Goal: Entertainment & Leisure: Consume media (video, audio)

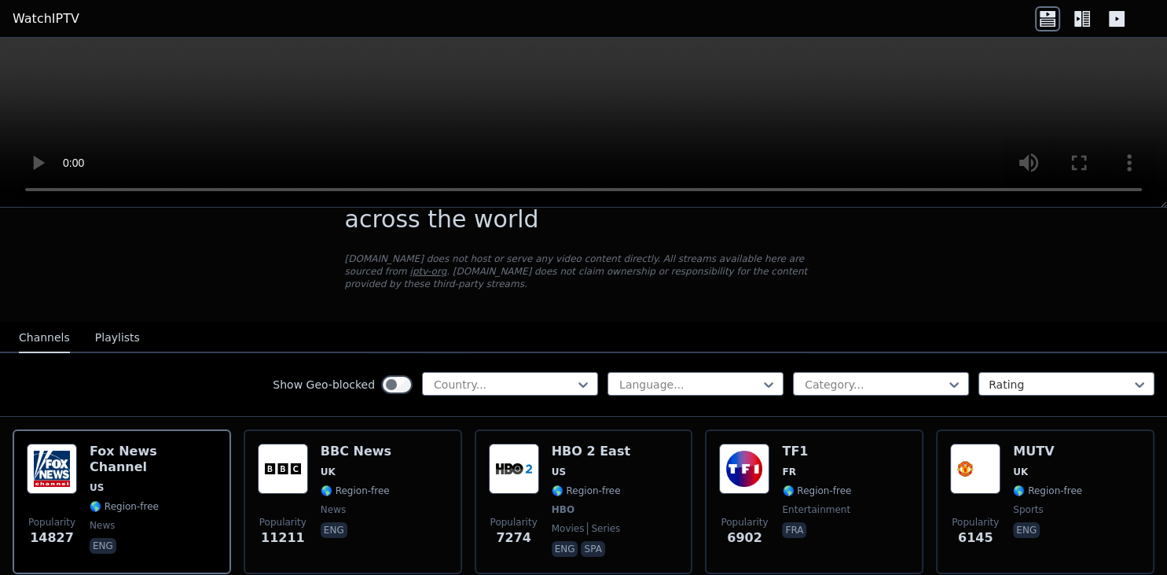
scroll to position [88, 0]
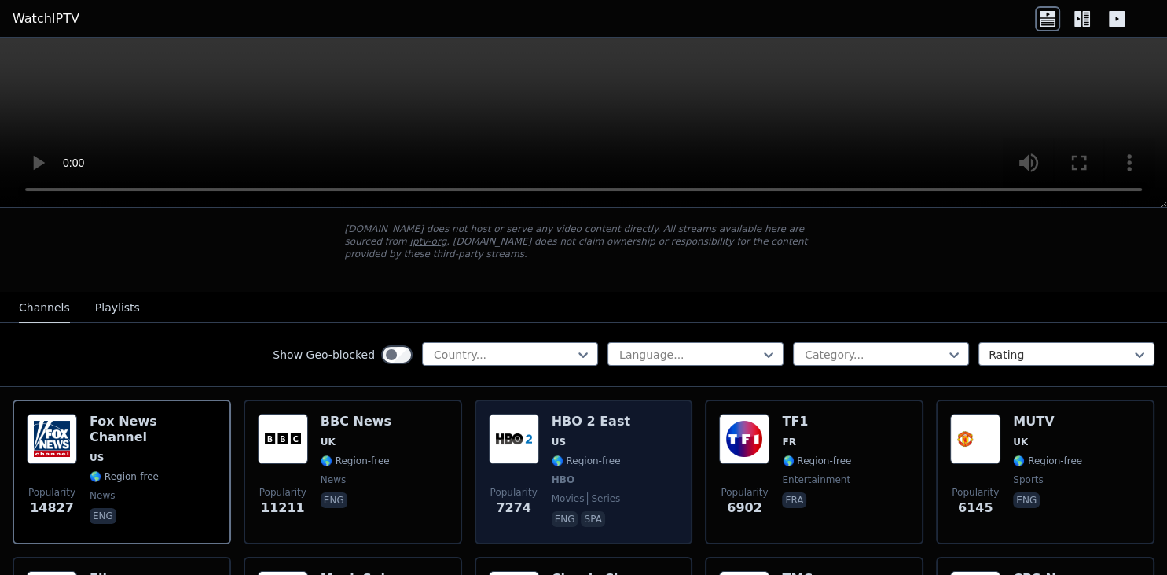
click at [524, 424] on img at bounding box center [514, 439] width 50 height 50
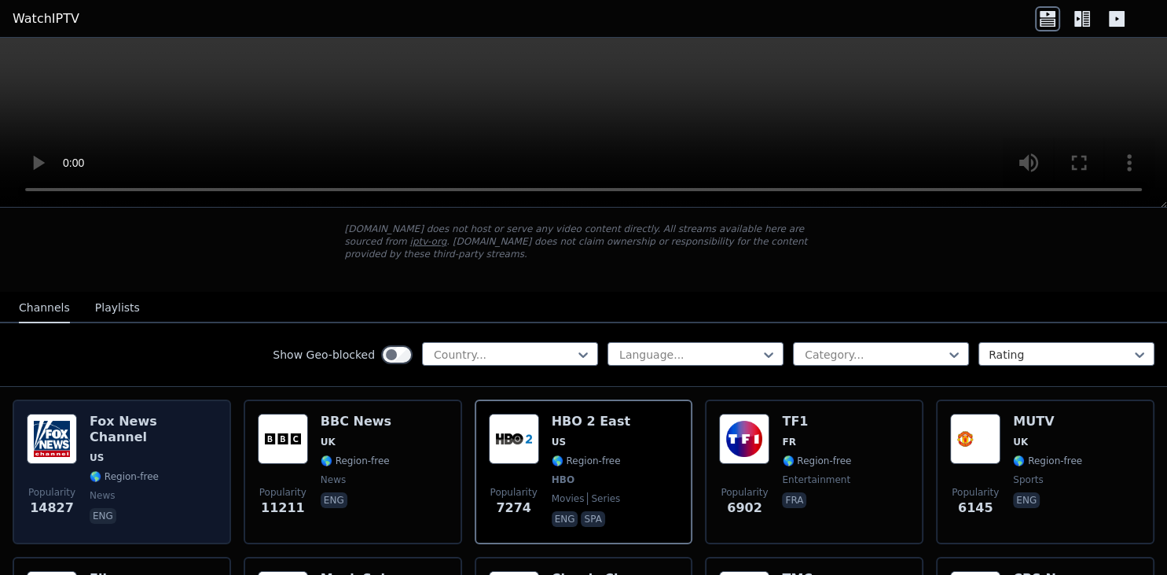
click at [93, 470] on span "🌎 Region-free" at bounding box center [124, 476] width 69 height 13
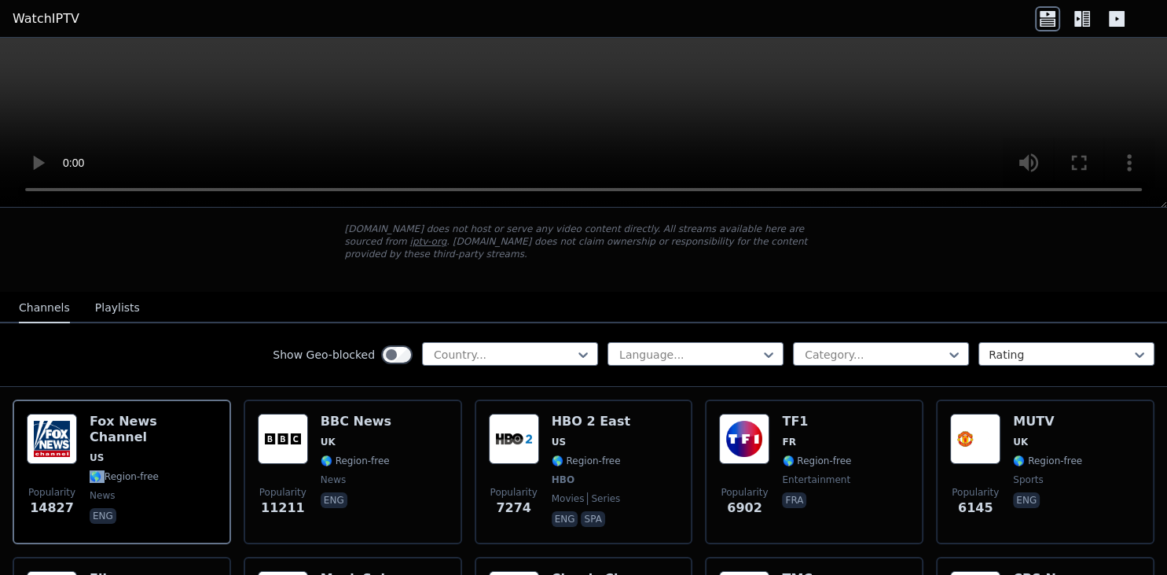
scroll to position [138, 0]
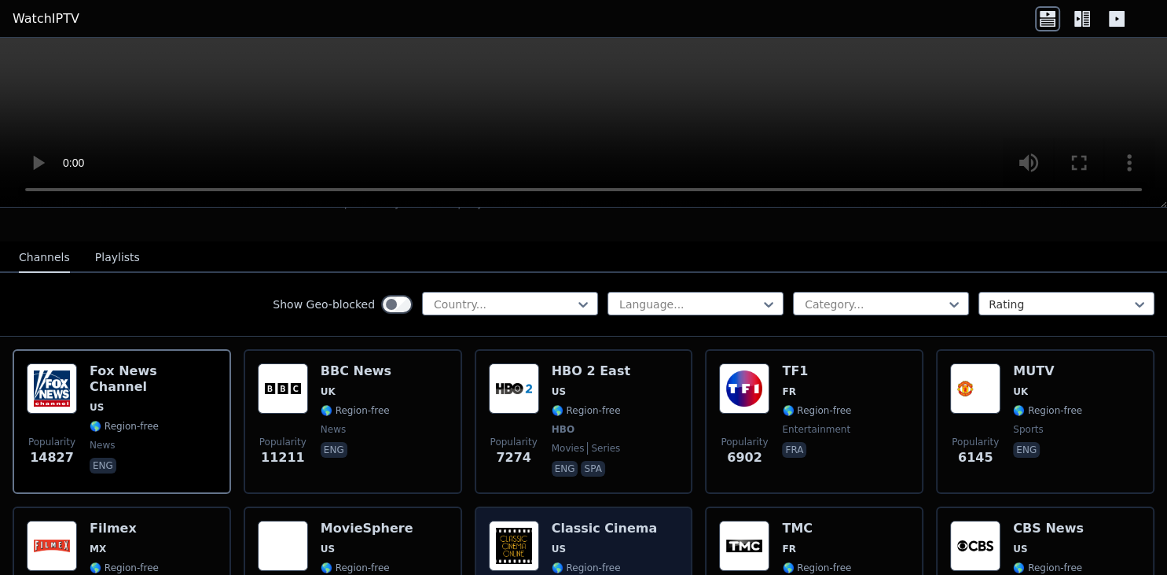
click at [628, 542] on span "US" at bounding box center [605, 548] width 106 height 13
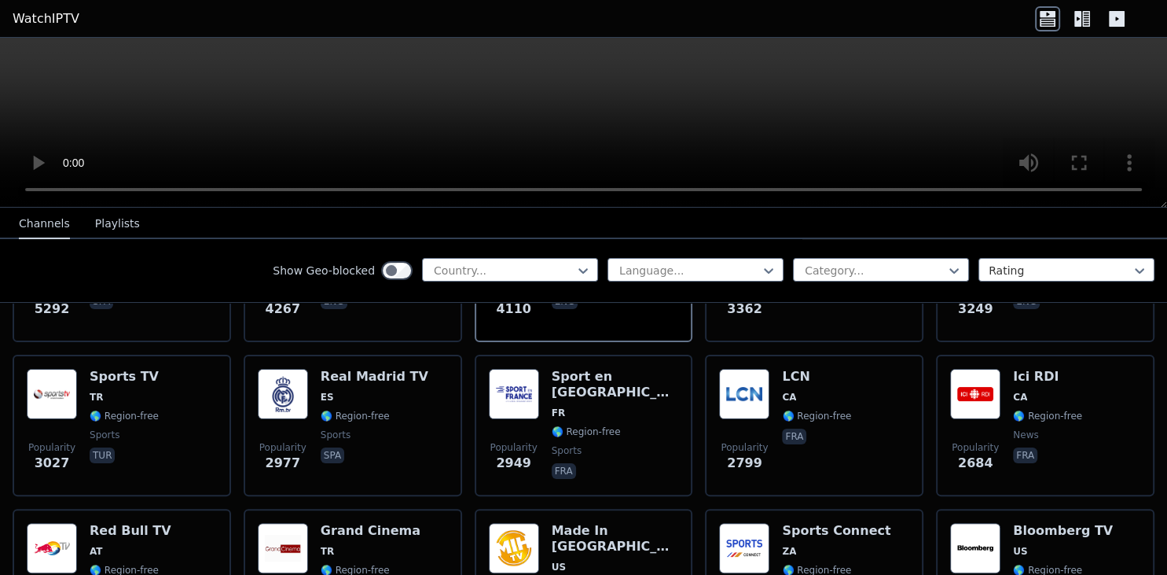
scroll to position [495, 0]
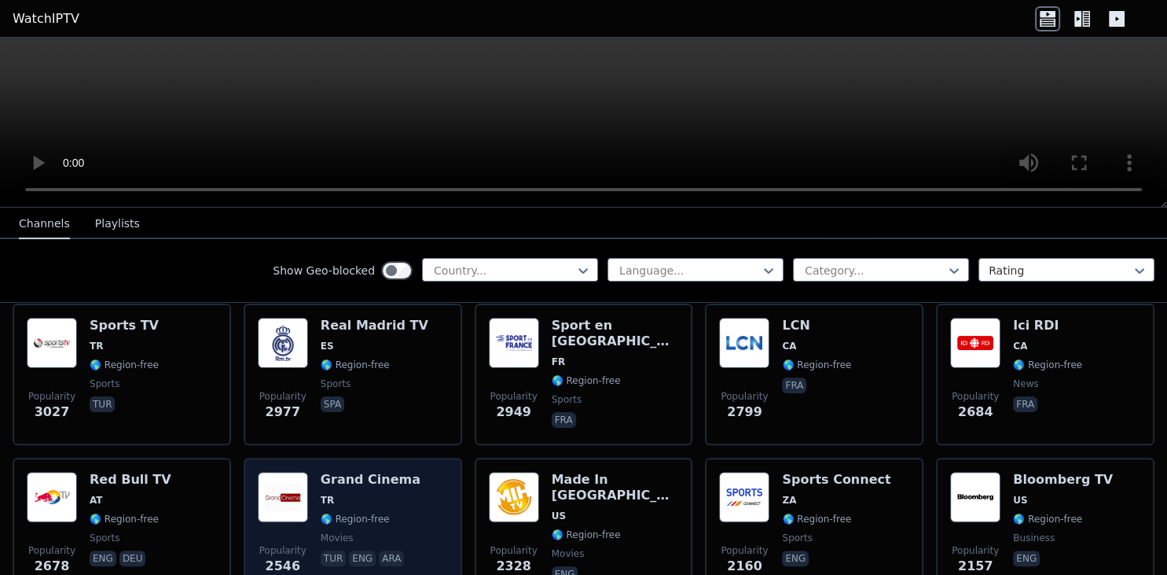
click at [341, 494] on span "TR" at bounding box center [371, 500] width 100 height 13
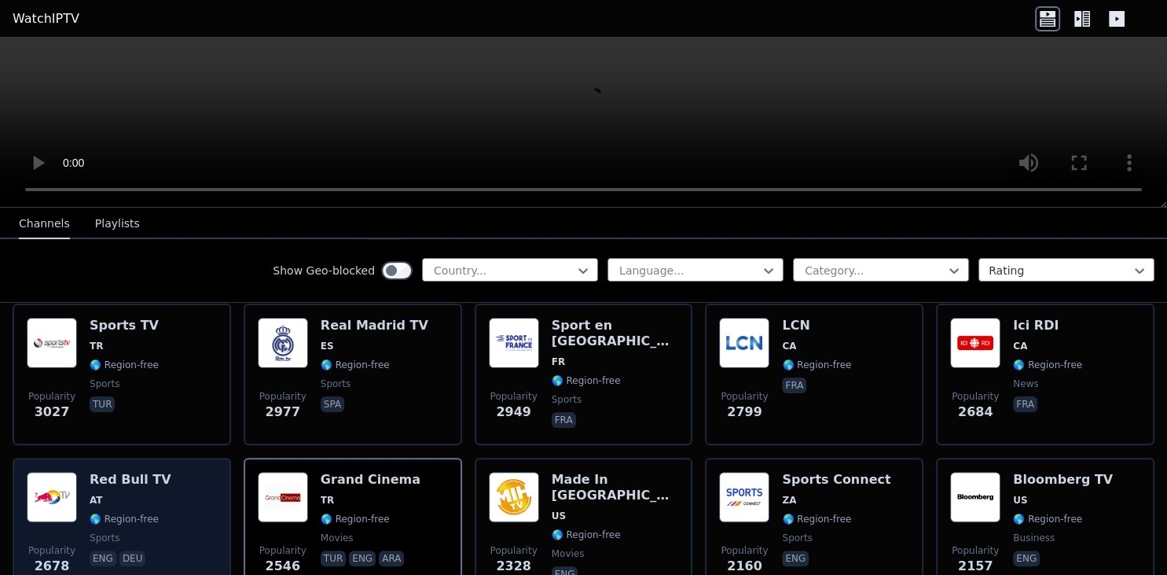
click at [67, 476] on img at bounding box center [52, 497] width 50 height 50
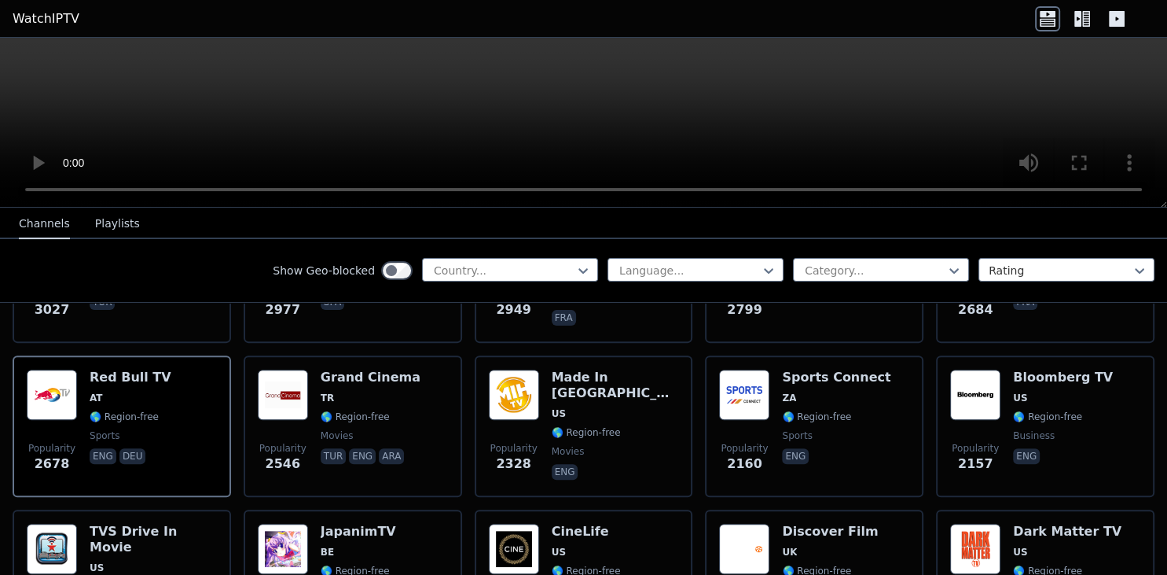
scroll to position [648, 0]
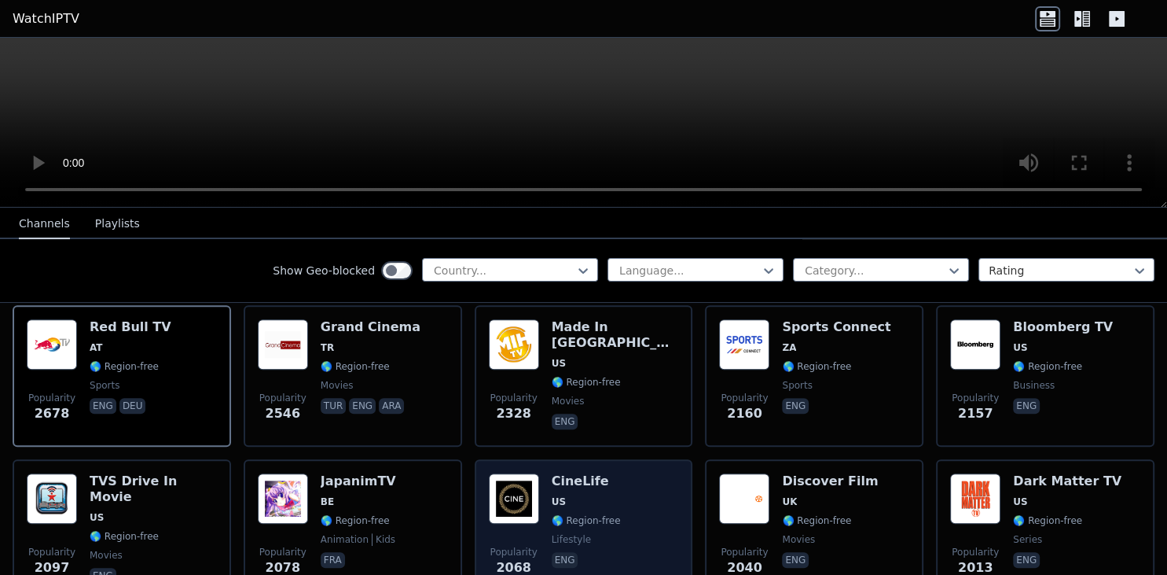
click at [532, 481] on img at bounding box center [514, 498] width 50 height 50
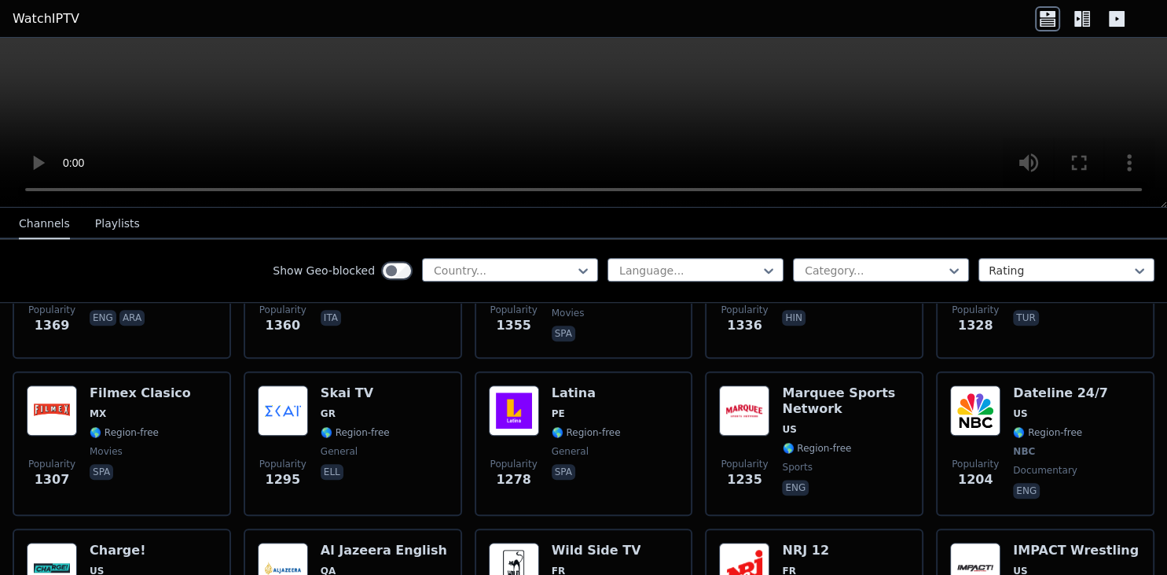
scroll to position [1514, 0]
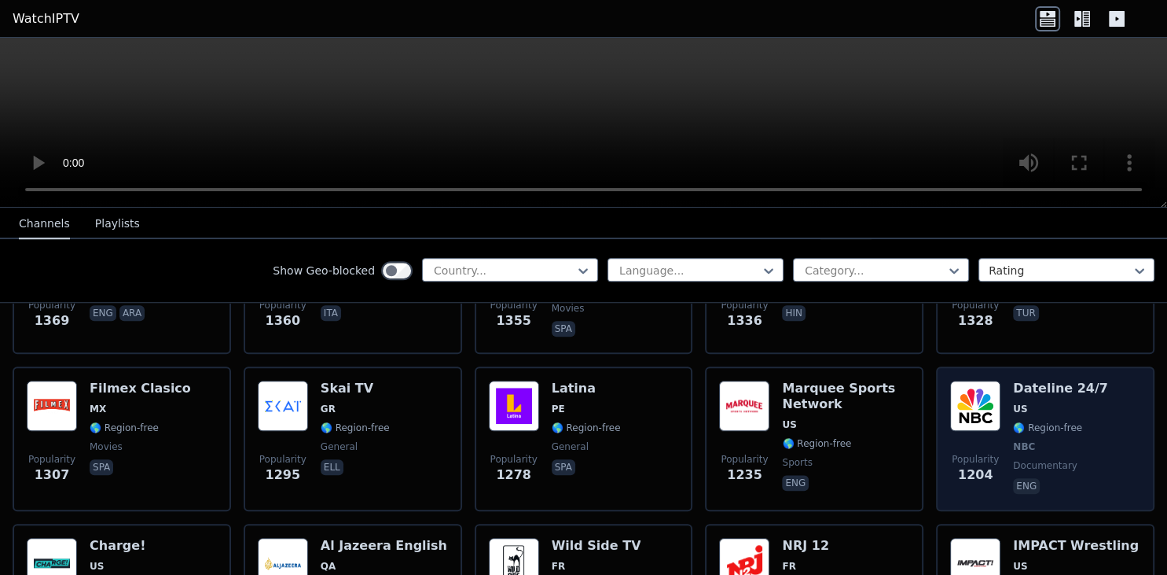
click at [973, 384] on img at bounding box center [975, 406] width 50 height 50
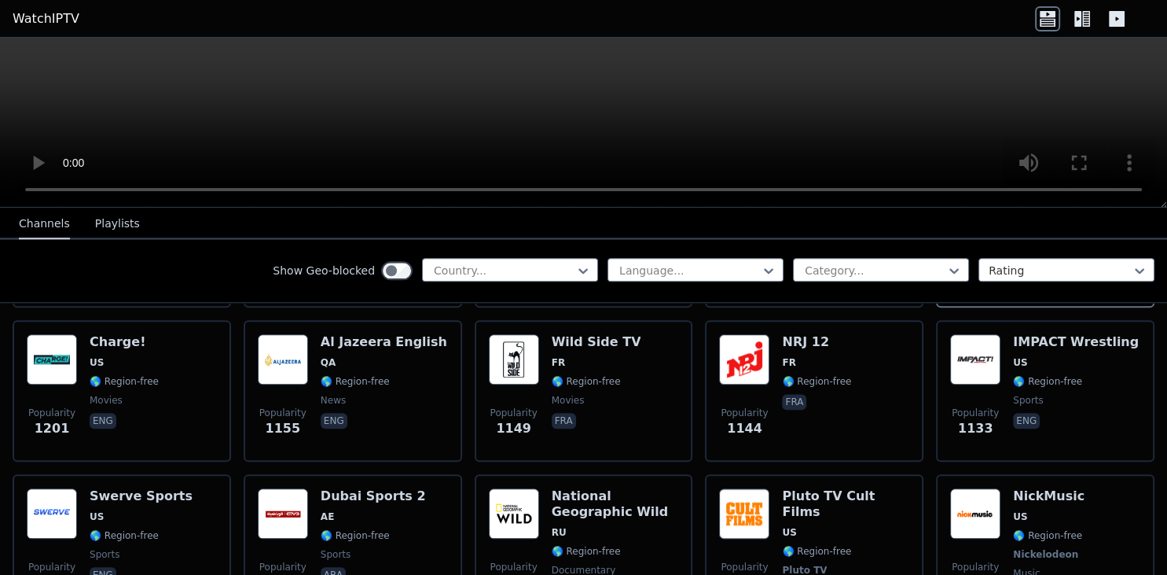
scroll to position [1769, 0]
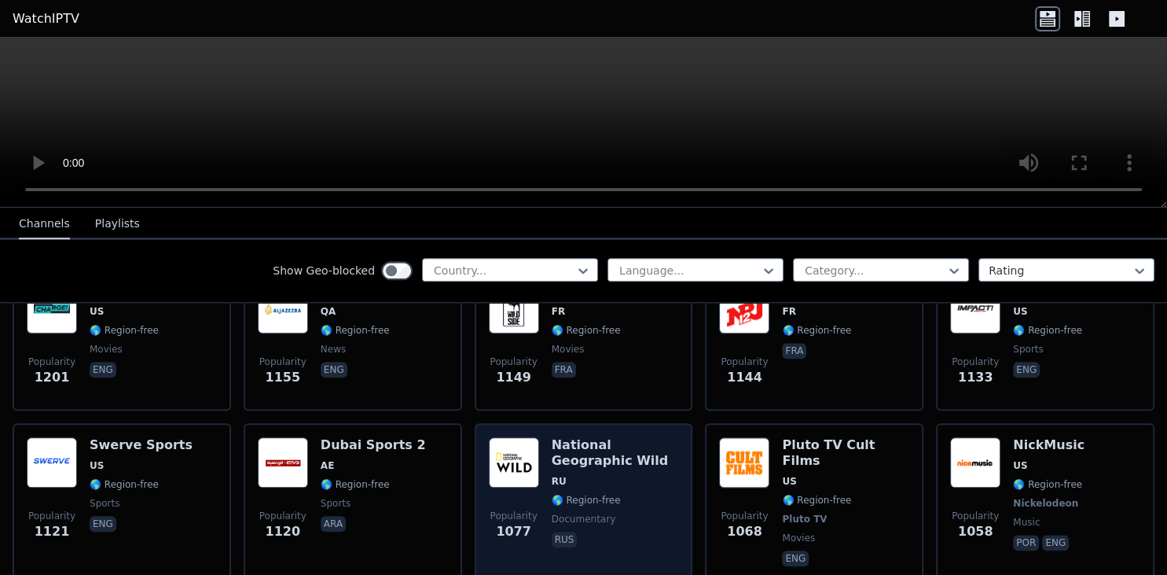
click at [539, 443] on img at bounding box center [514, 462] width 50 height 50
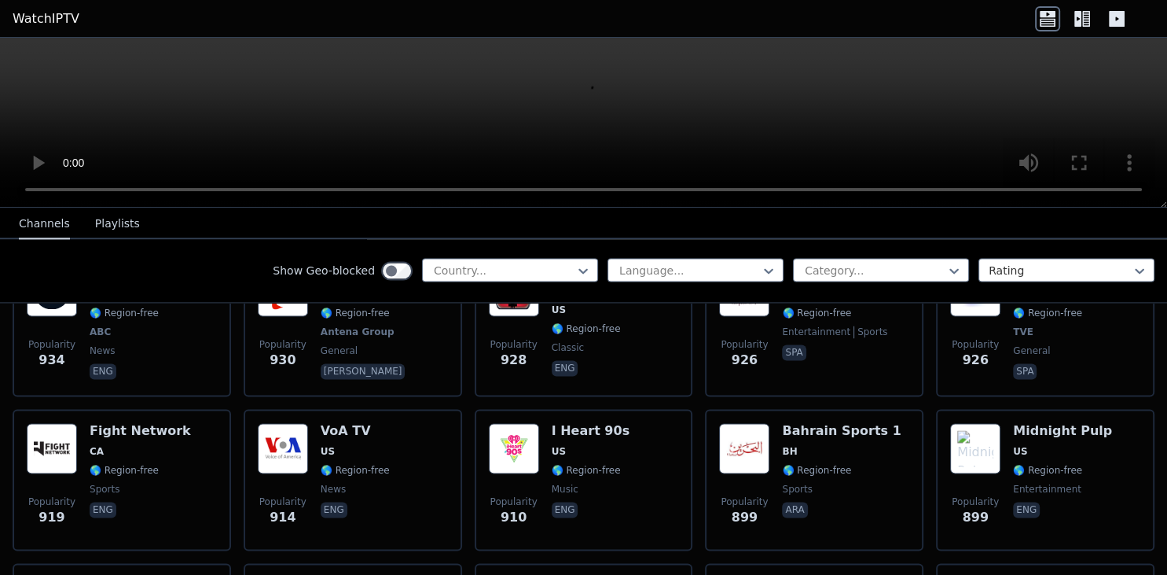
scroll to position [2431, 0]
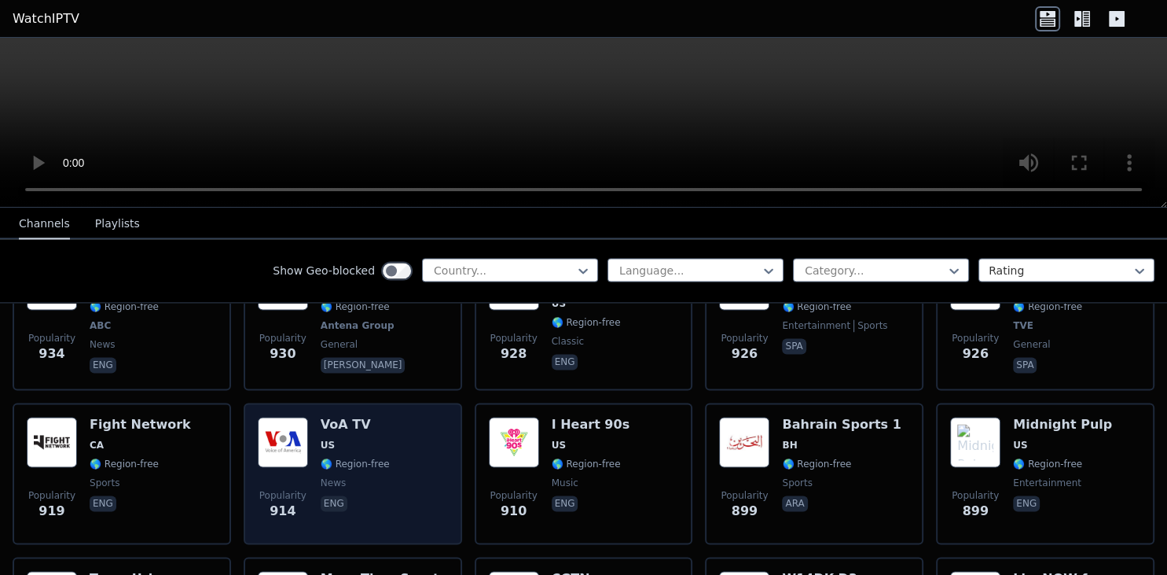
click at [337, 439] on span "US" at bounding box center [355, 445] width 69 height 13
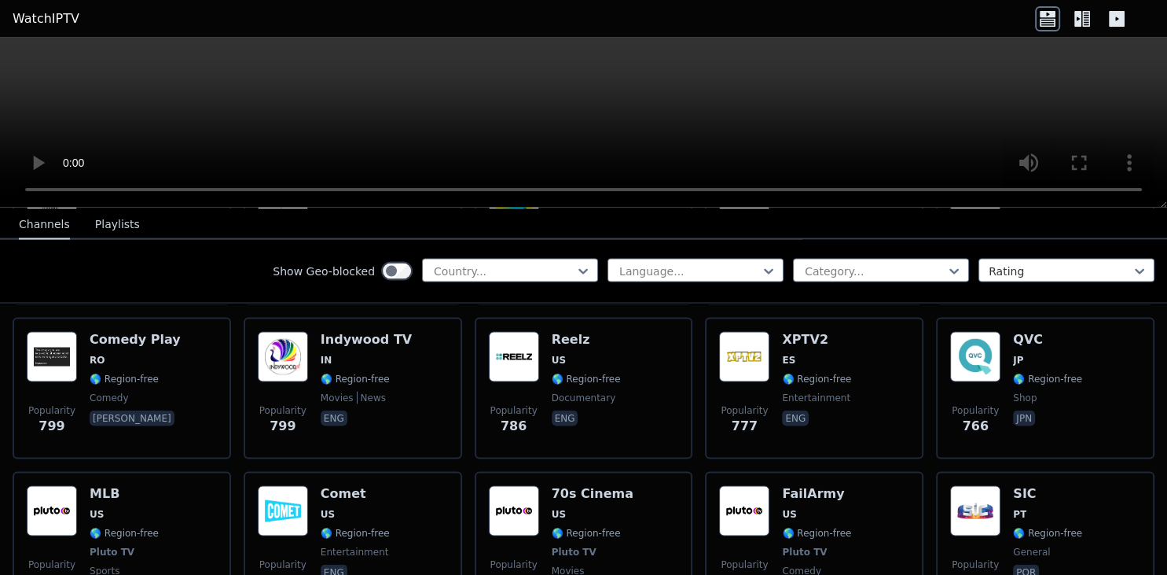
scroll to position [2991, 0]
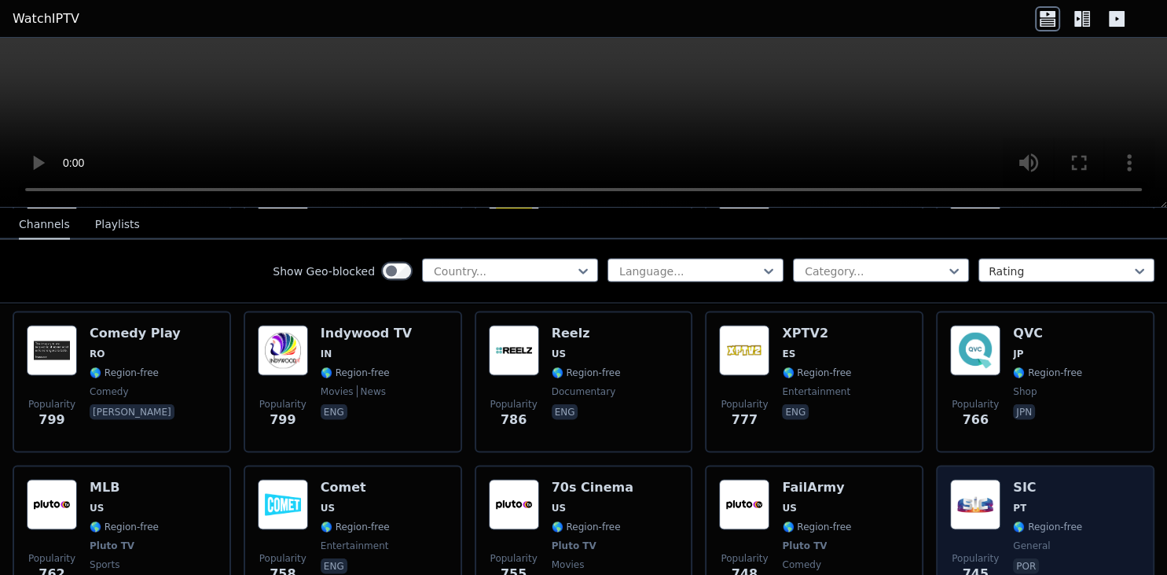
click at [976, 480] on img at bounding box center [975, 504] width 50 height 50
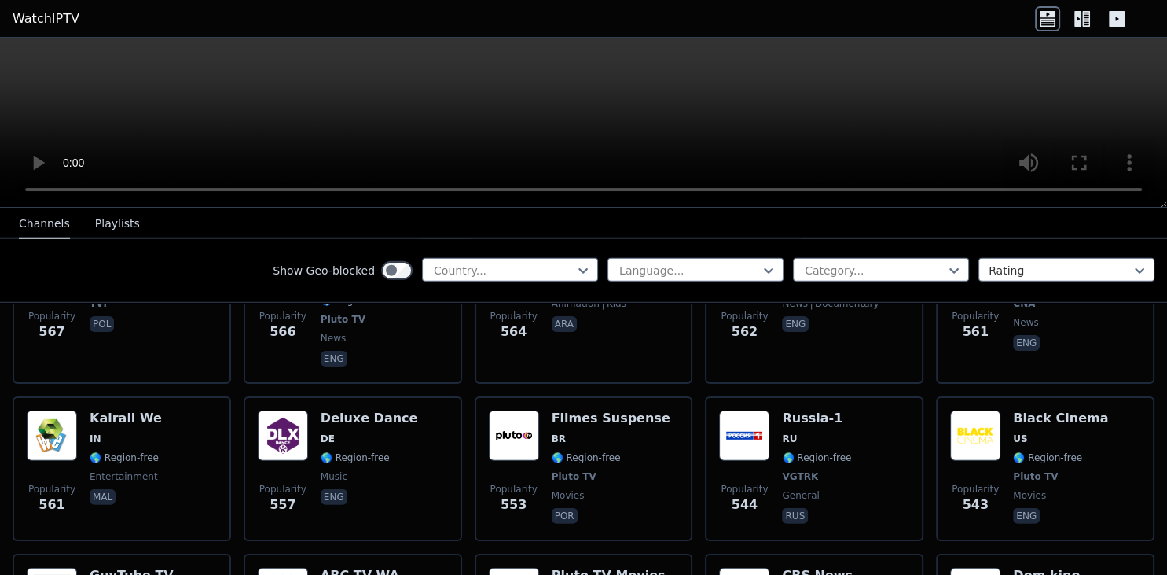
scroll to position [4520, 0]
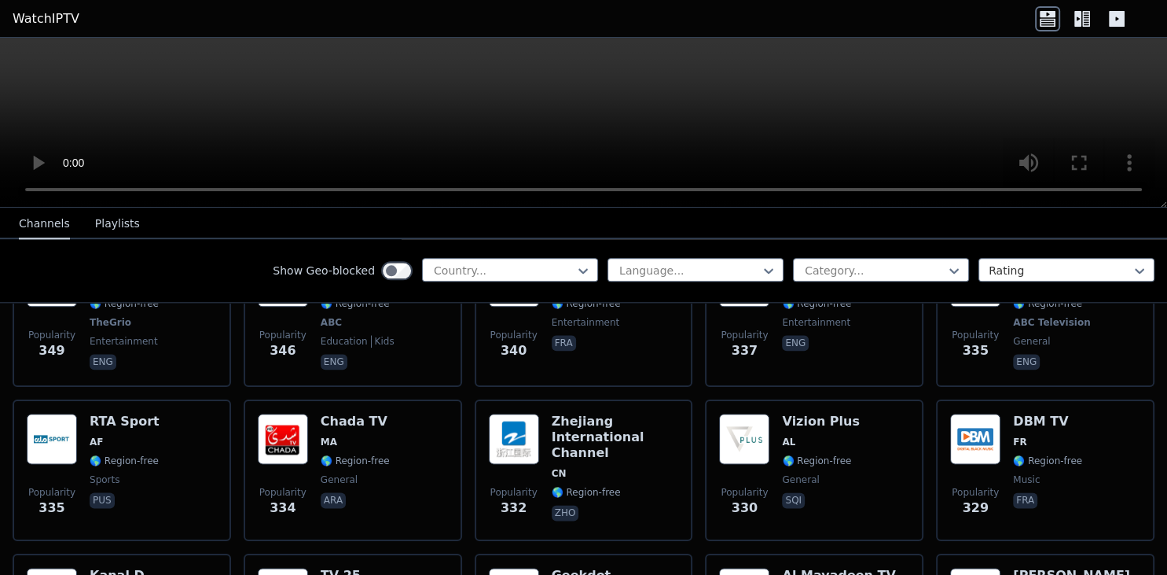
scroll to position [7798, 0]
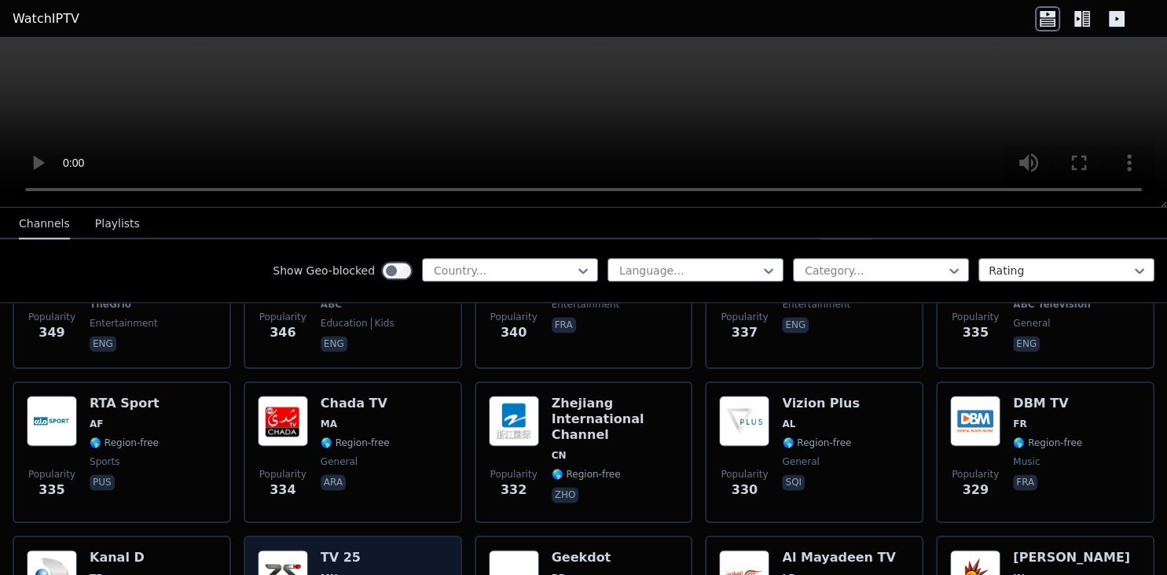
click at [303, 550] on img at bounding box center [283, 575] width 50 height 50
click at [766, 271] on icon at bounding box center [769, 271] width 16 height 16
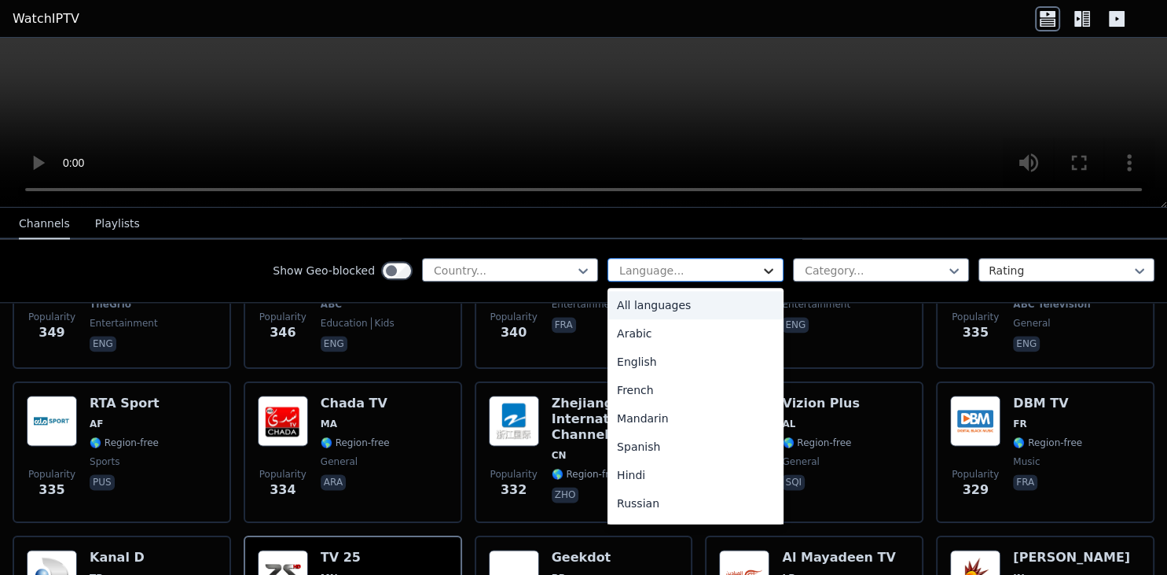
click at [766, 271] on icon at bounding box center [769, 271] width 16 height 16
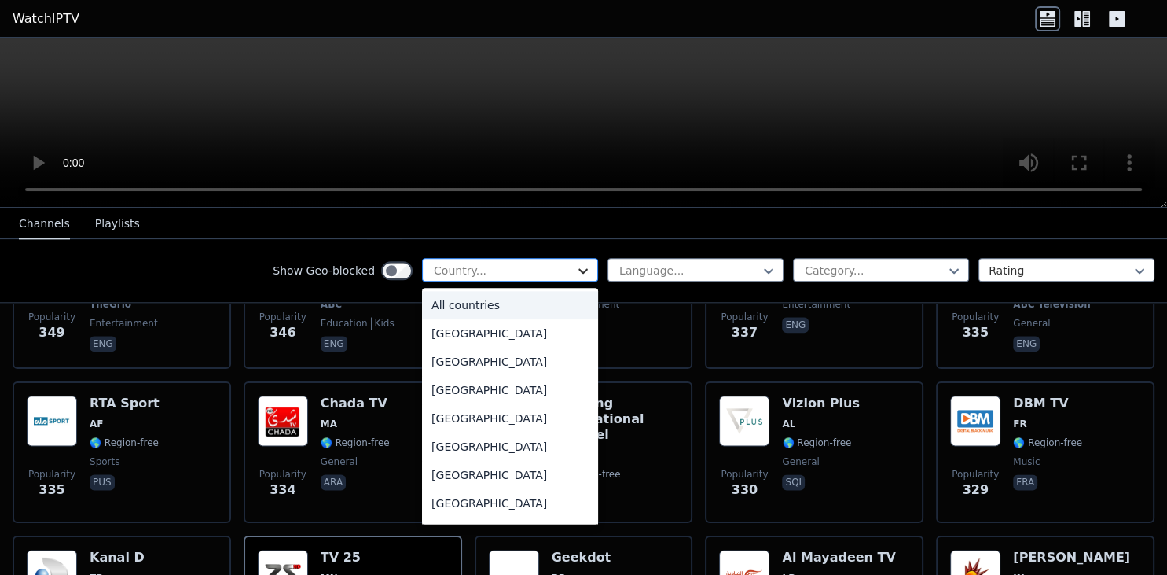
click at [584, 273] on icon at bounding box center [583, 271] width 16 height 16
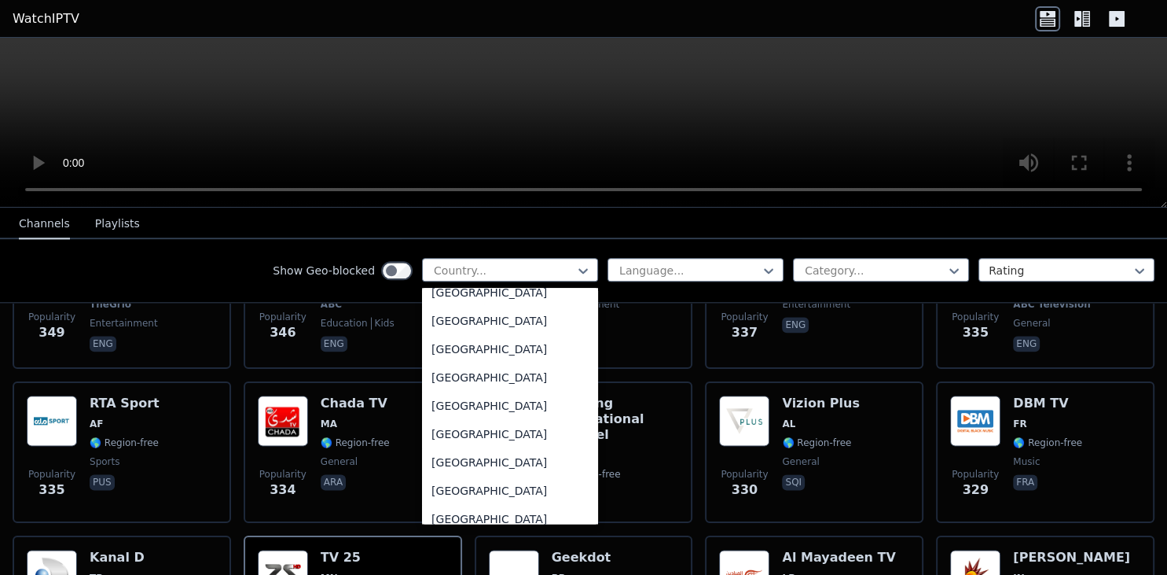
scroll to position [5446, 0]
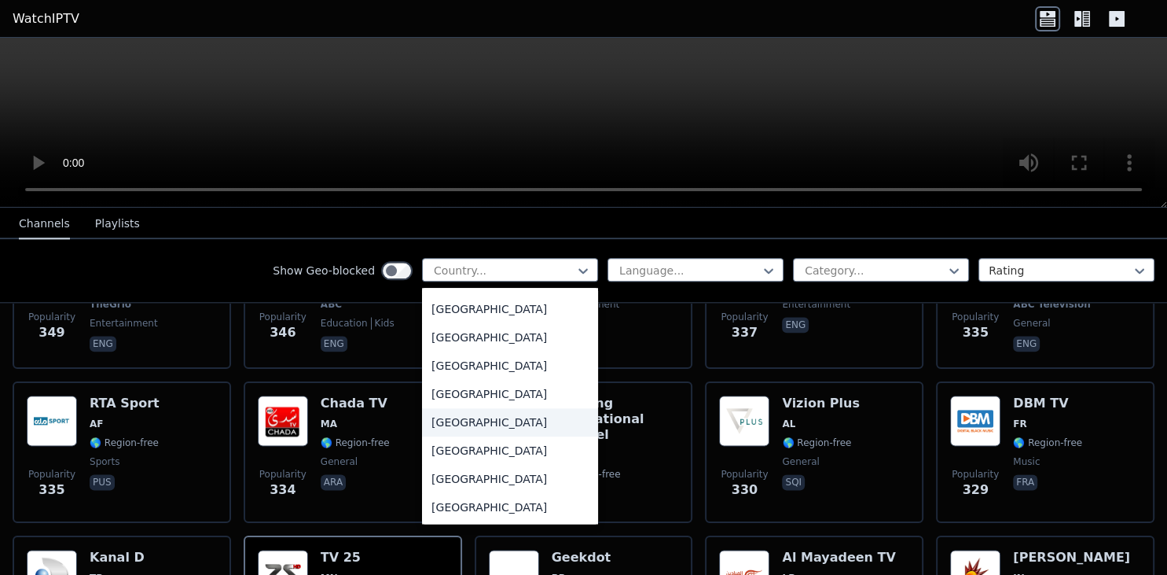
click at [465, 423] on div "[GEOGRAPHIC_DATA]" at bounding box center [510, 422] width 176 height 28
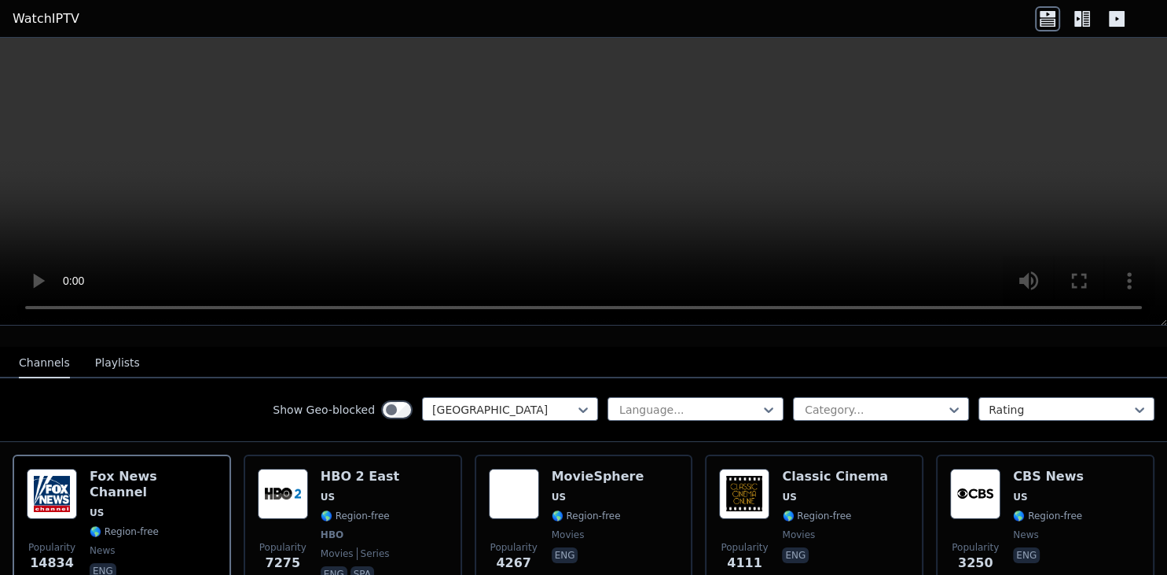
scroll to position [153, 0]
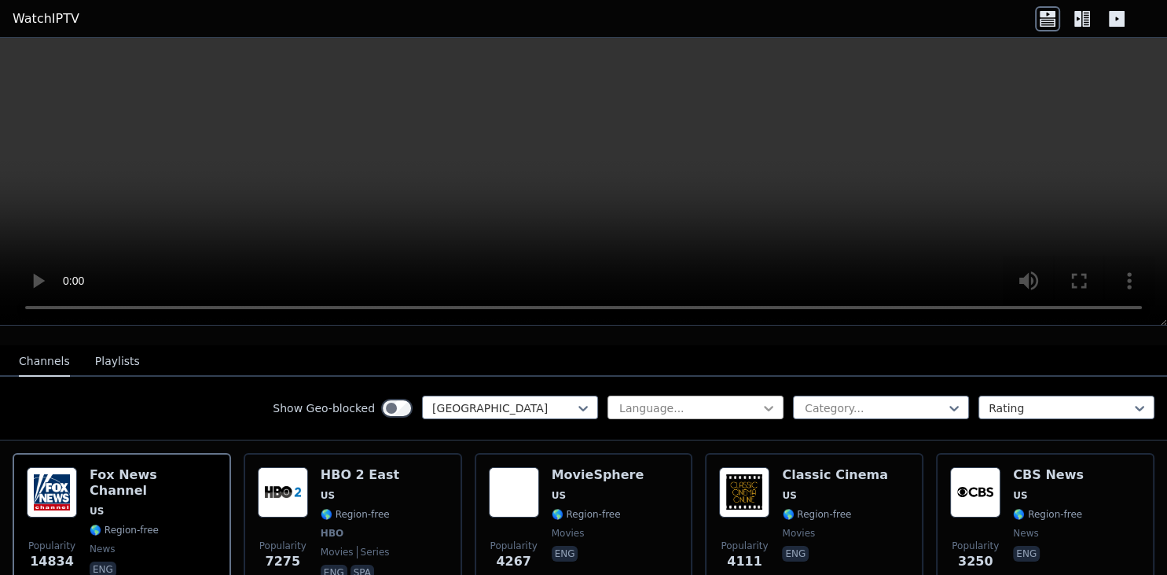
click at [771, 400] on icon at bounding box center [769, 408] width 16 height 16
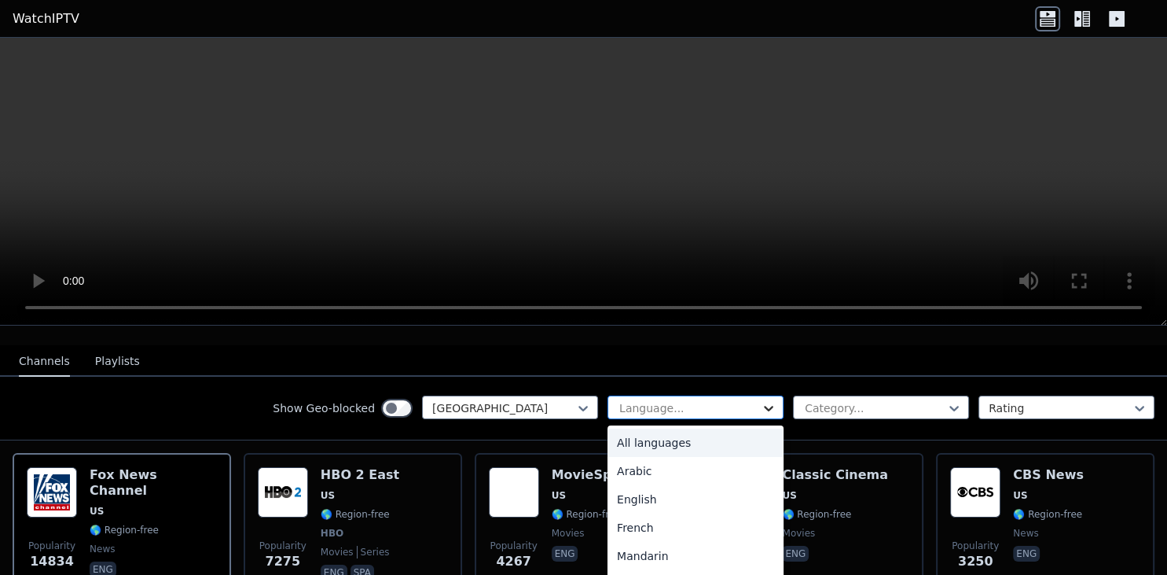
click at [771, 400] on icon at bounding box center [769, 408] width 16 height 16
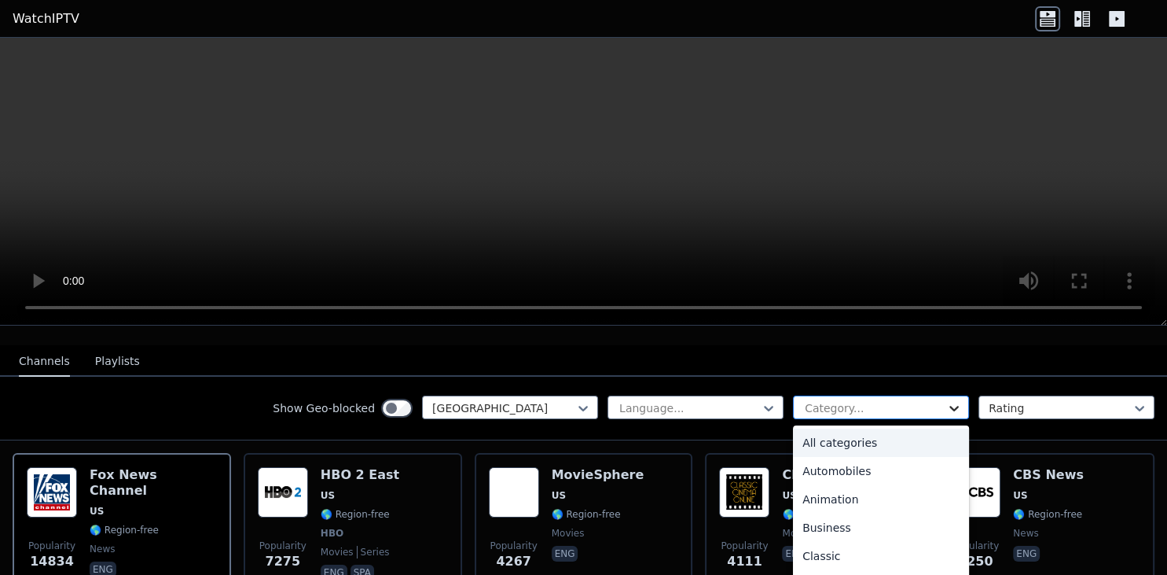
click at [954, 400] on icon at bounding box center [955, 408] width 16 height 16
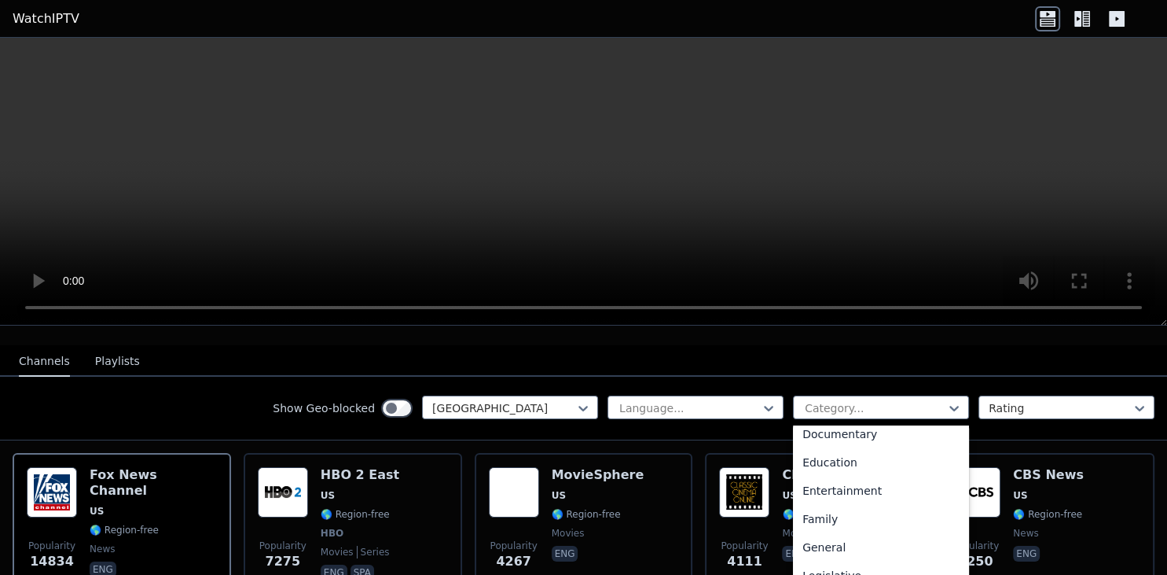
scroll to position [238, 0]
click at [831, 477] on div "Entertainment" at bounding box center [881, 487] width 176 height 28
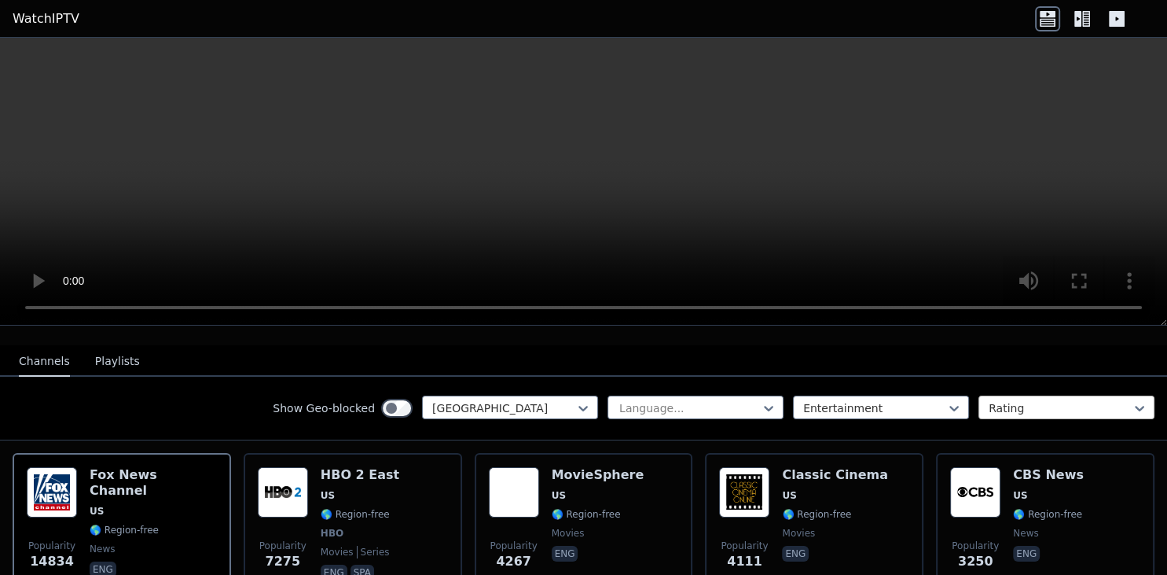
click at [1020, 400] on div at bounding box center [1060, 408] width 143 height 16
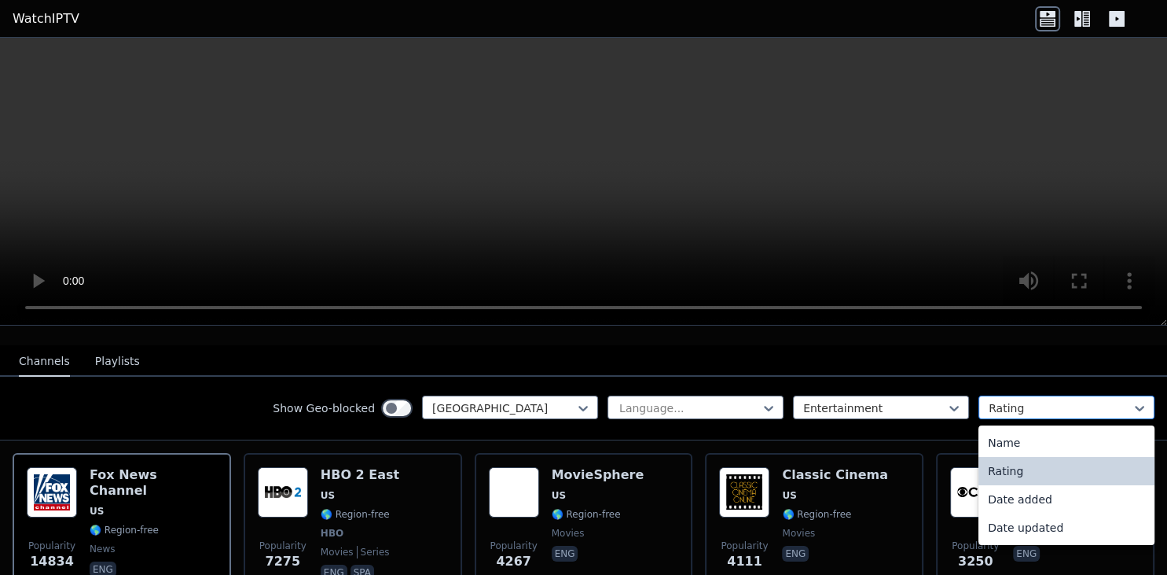
click at [1020, 400] on div at bounding box center [1060, 408] width 143 height 16
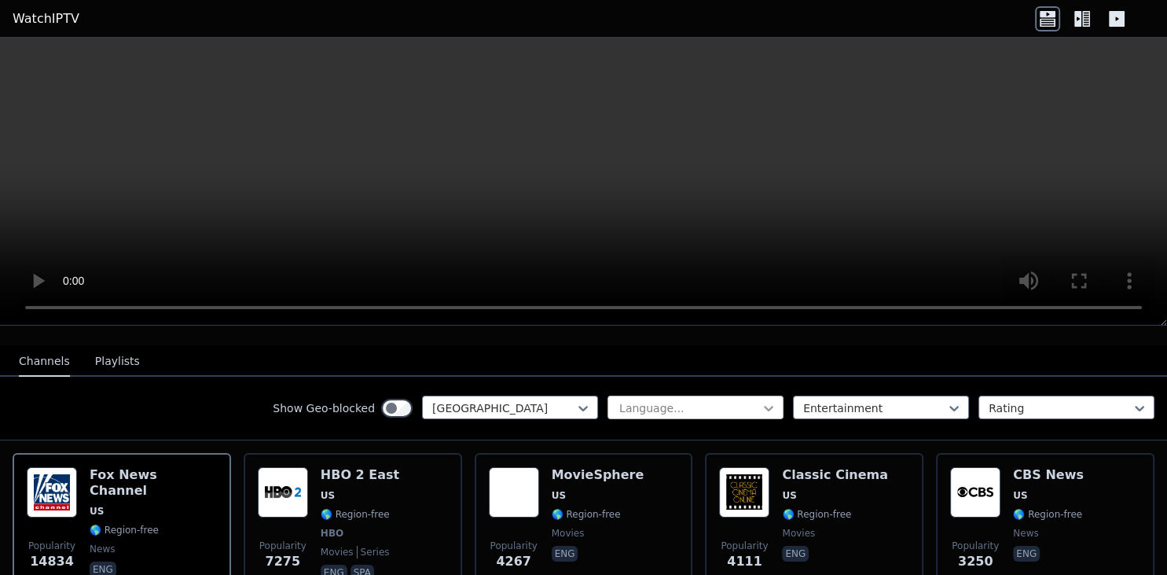
click at [766, 400] on icon at bounding box center [769, 408] width 16 height 16
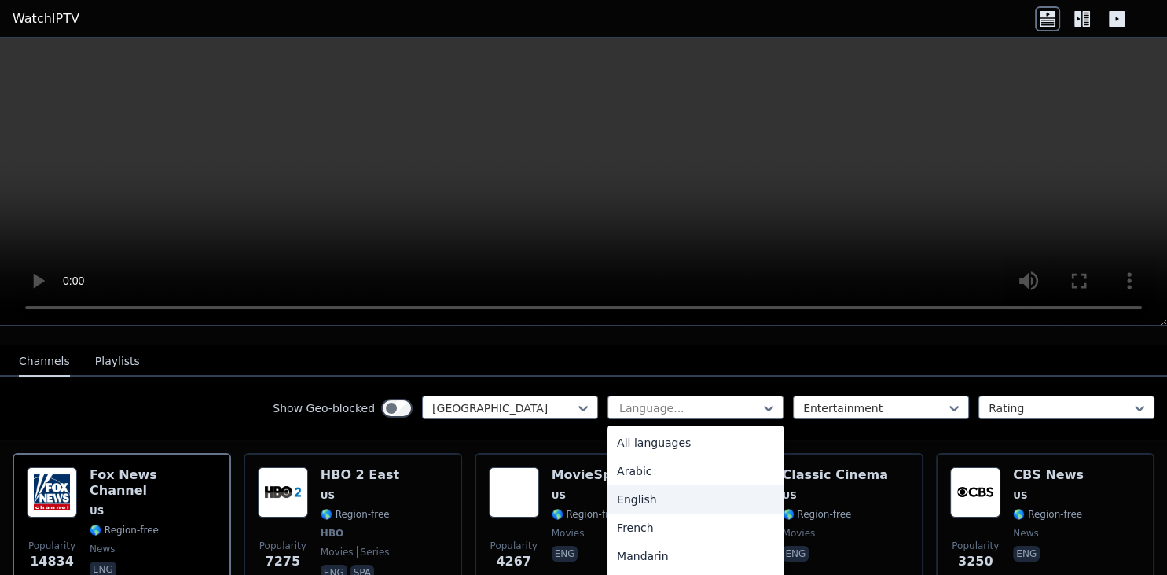
click at [671, 486] on div "English" at bounding box center [696, 499] width 176 height 28
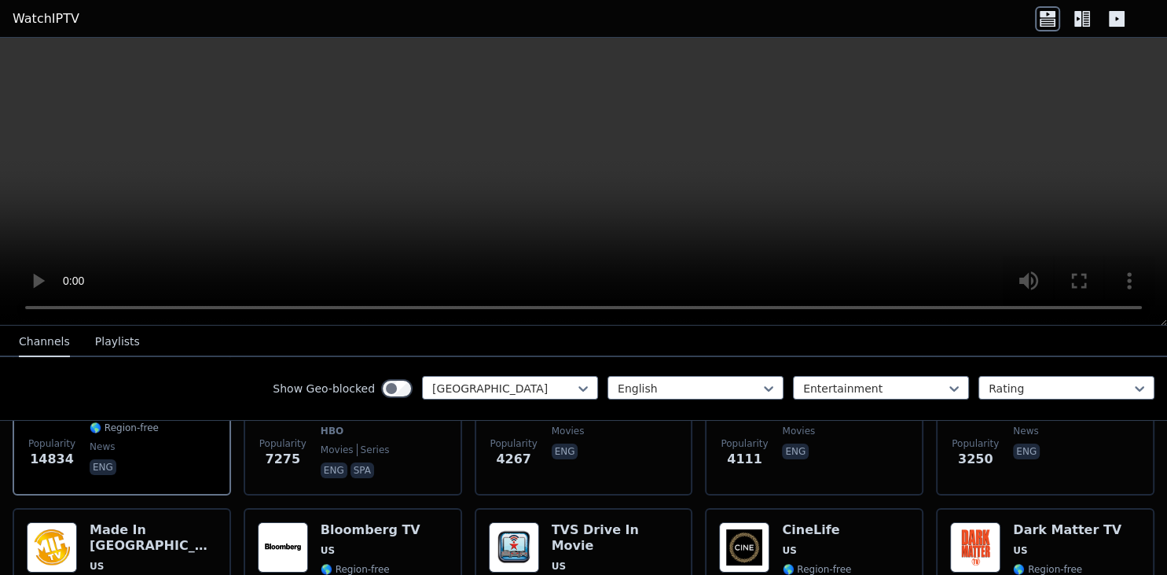
scroll to position [305, 0]
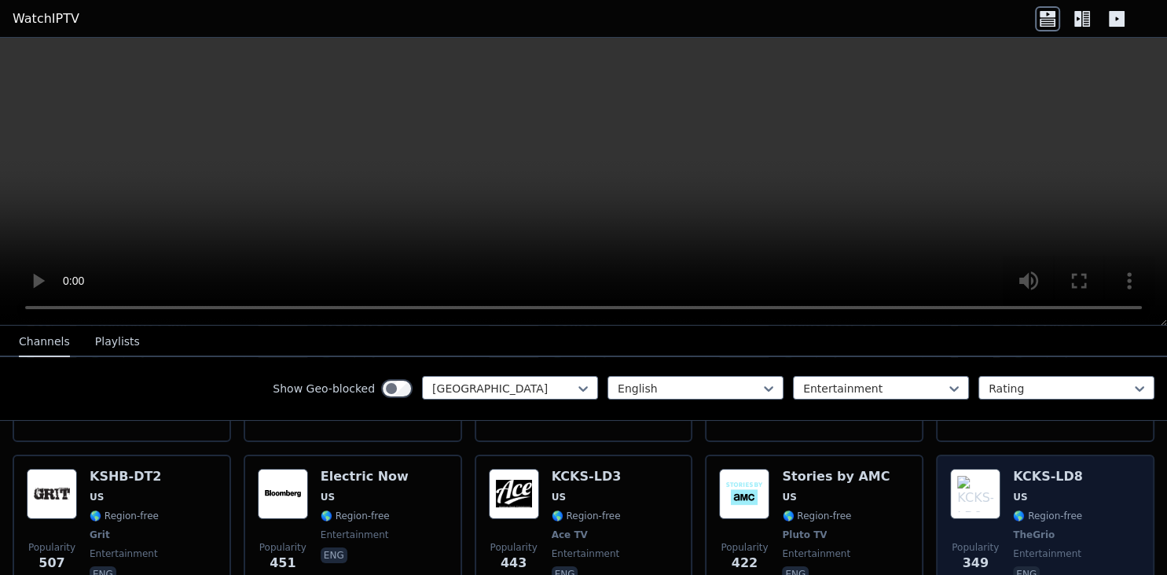
click at [986, 469] on img at bounding box center [975, 494] width 50 height 50
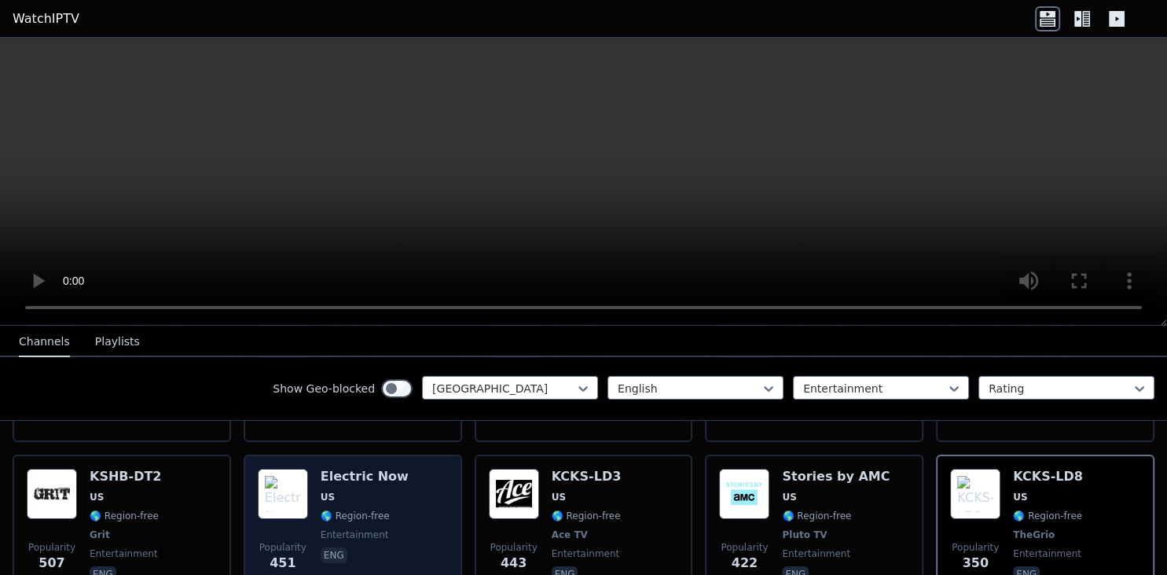
scroll to position [299, 0]
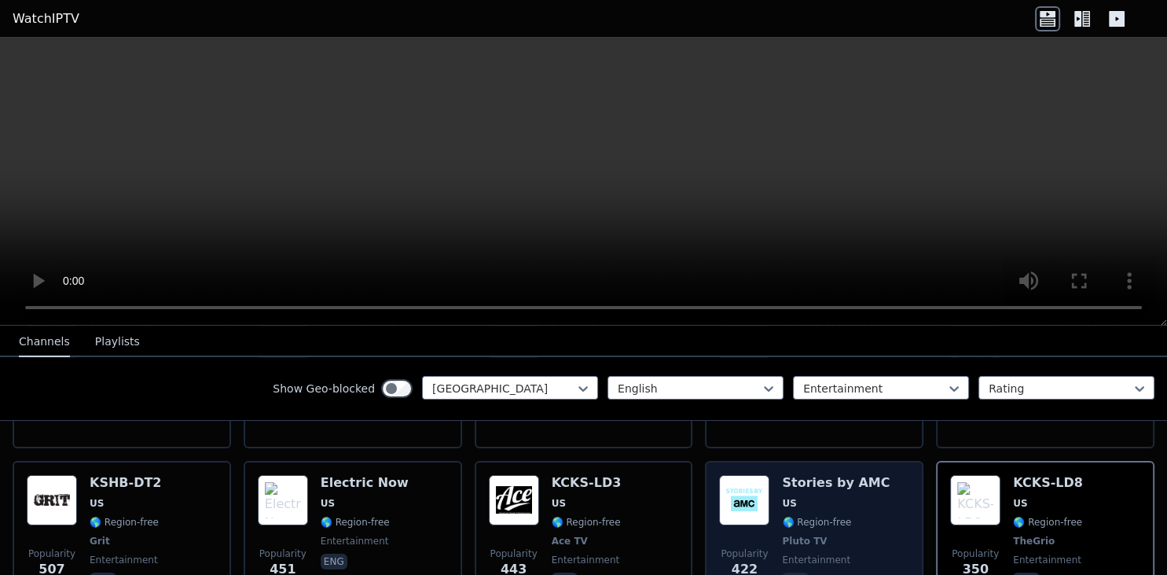
click at [756, 475] on img at bounding box center [744, 500] width 50 height 50
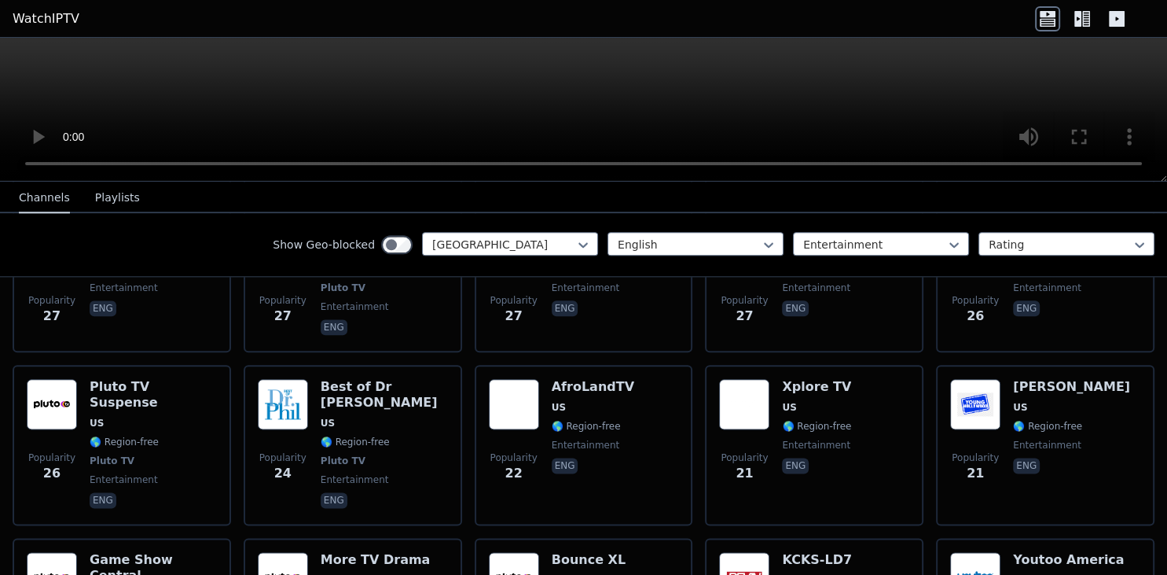
scroll to position [1978, 0]
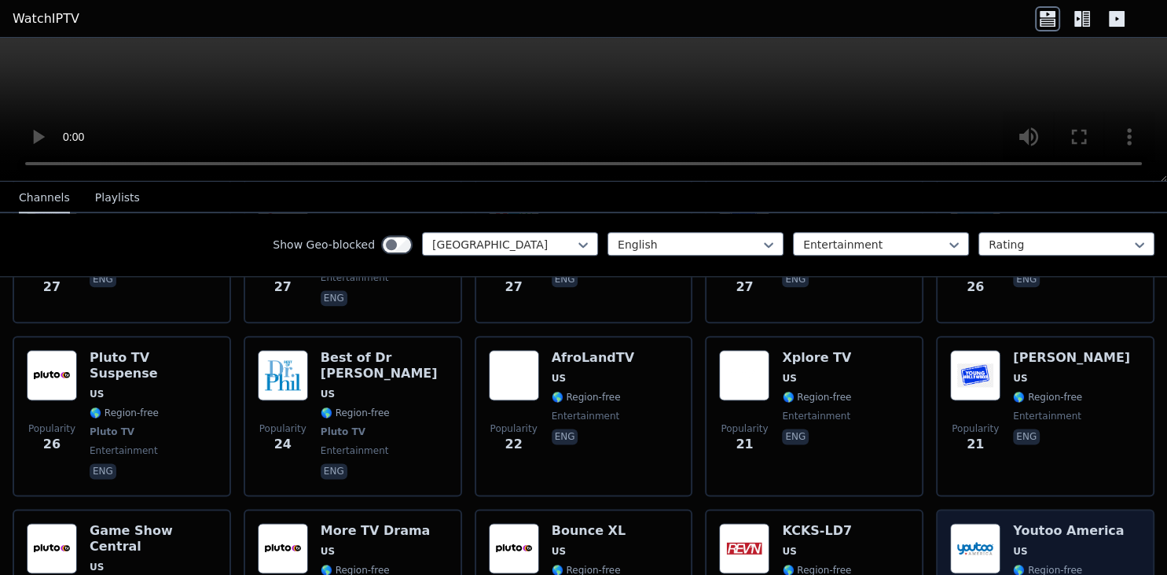
click at [1036, 523] on h6 "Youtoo America" at bounding box center [1068, 531] width 111 height 16
